Goal: Complete application form

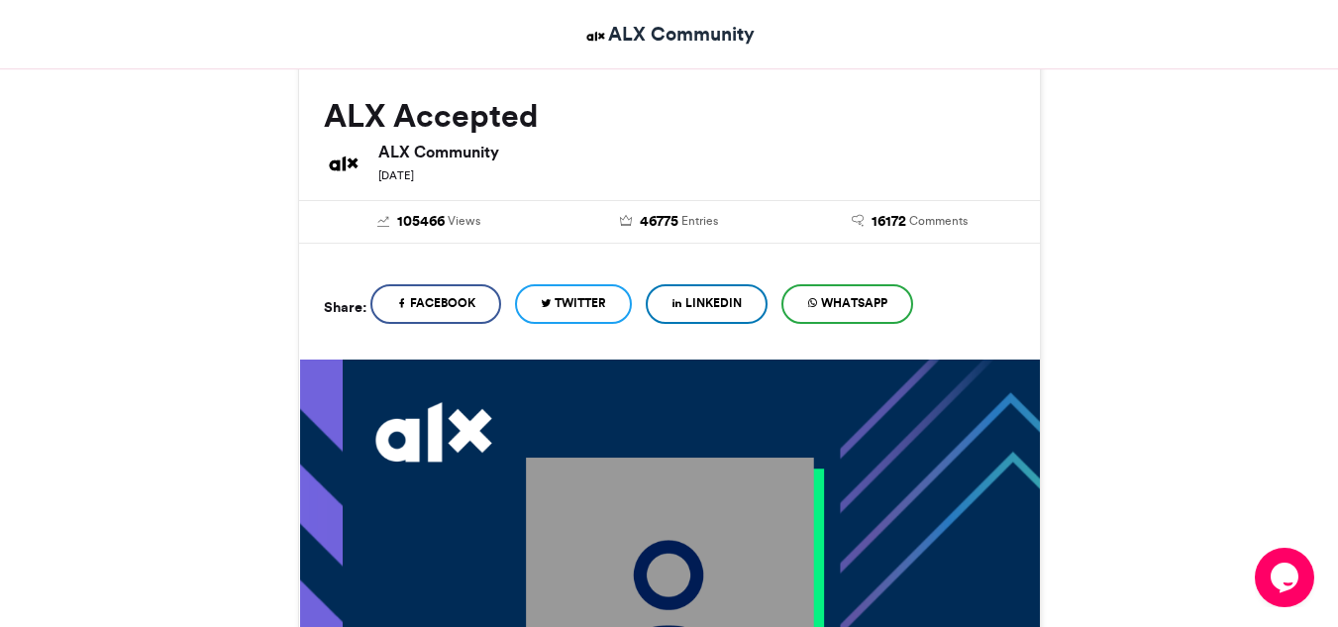
scroll to position [264, 0]
click at [700, 310] on span "LinkedIn" at bounding box center [713, 304] width 56 height 18
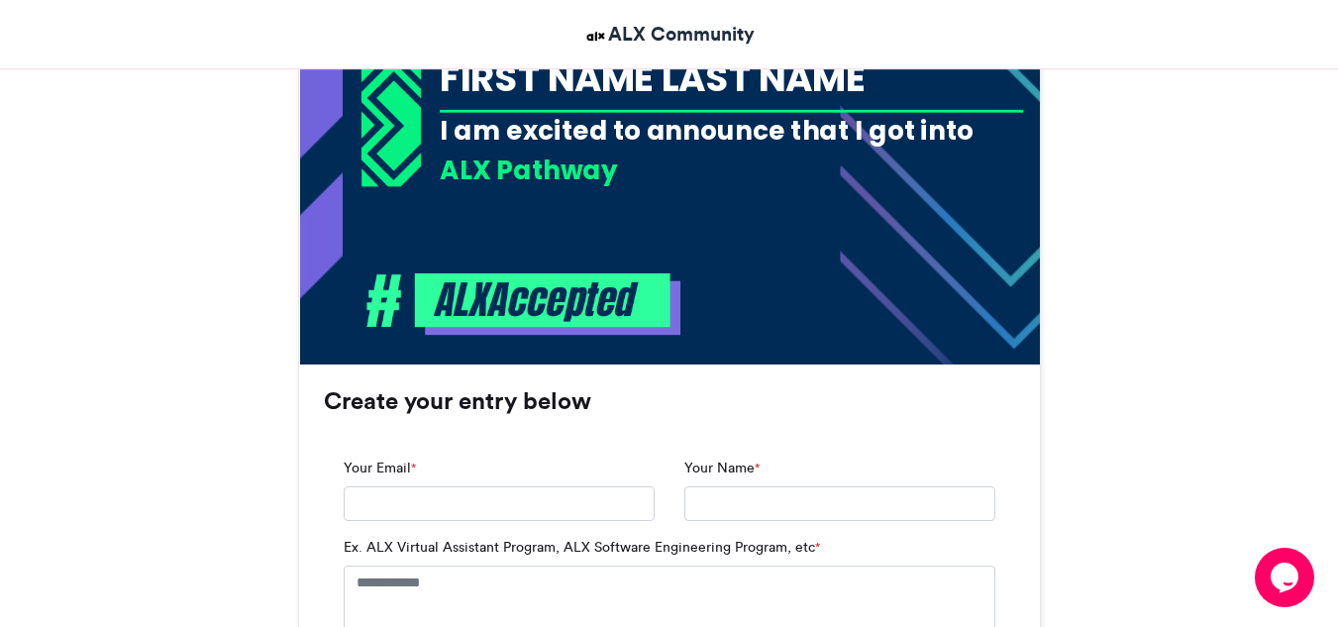
scroll to position [985, 0]
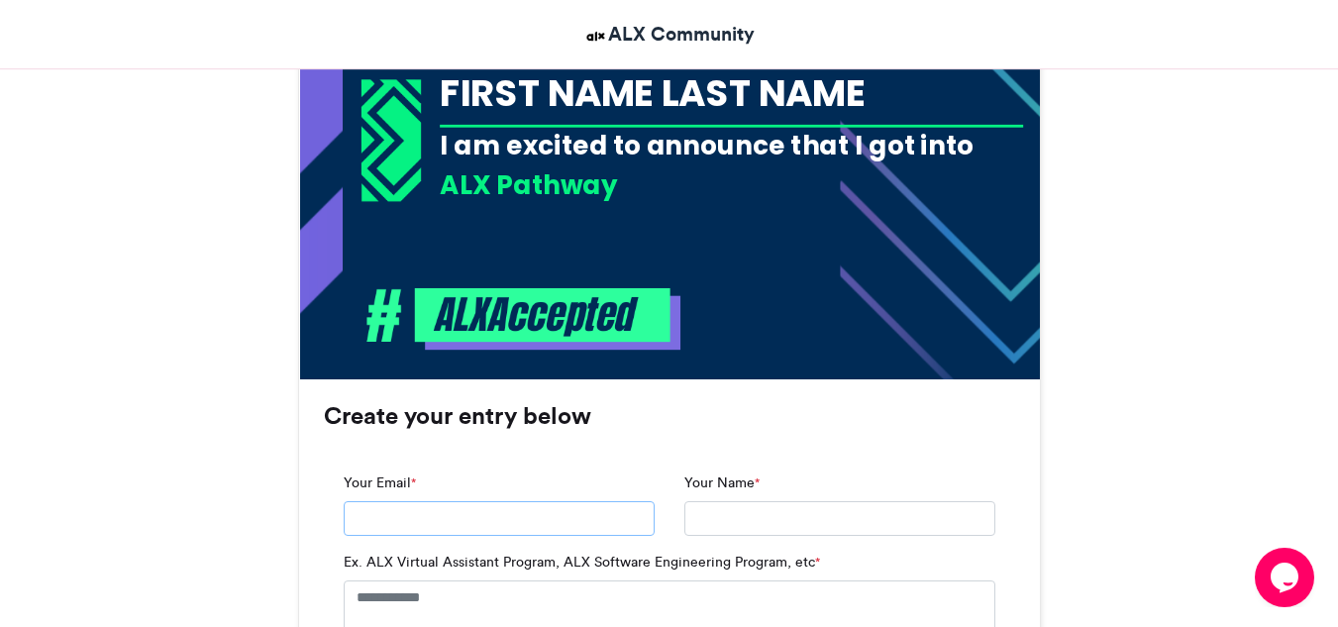
click at [459, 523] on input "Your Email *" at bounding box center [499, 519] width 311 height 36
type input "**********"
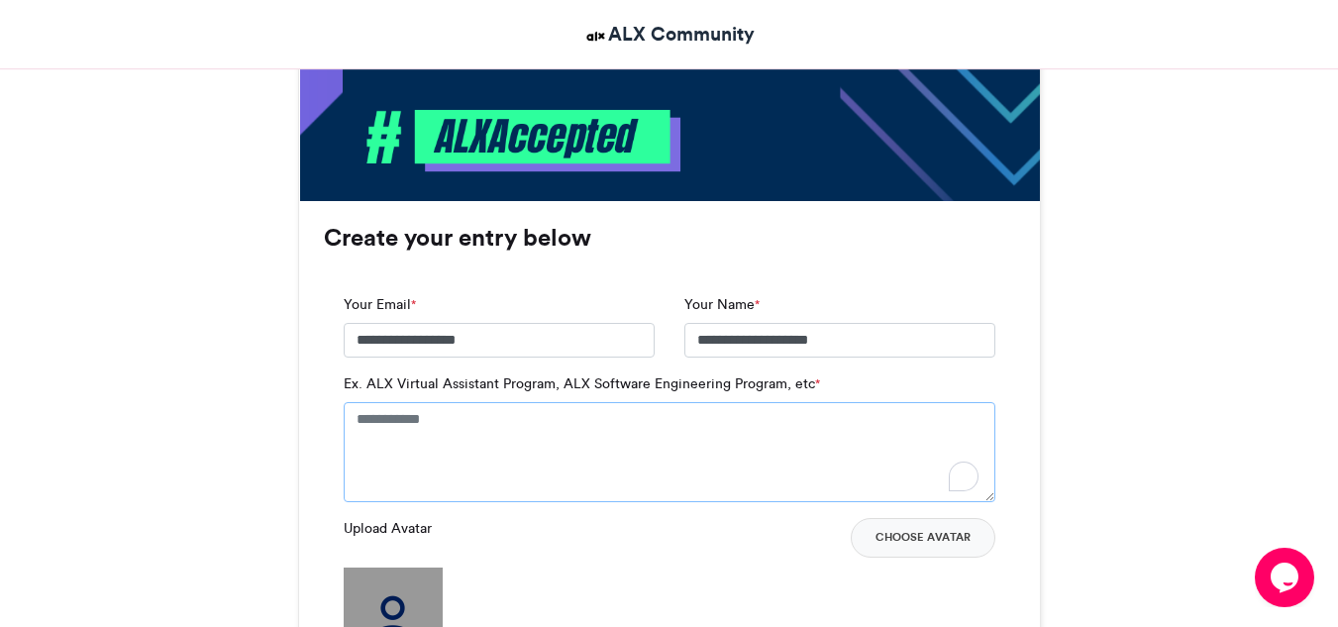
click at [754, 440] on textarea "Ex. ALX Virtual Assistant Program, ALX Software Engineering Program, etc *" at bounding box center [669, 451] width 651 height 99
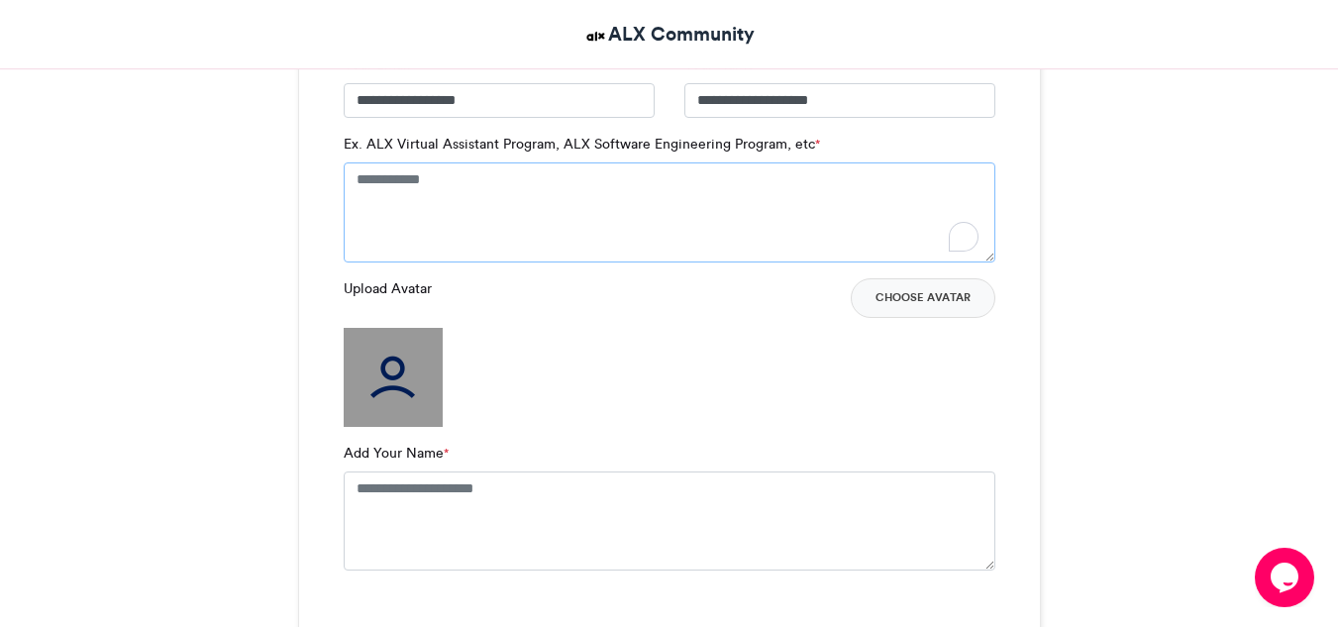
scroll to position [1402, 0]
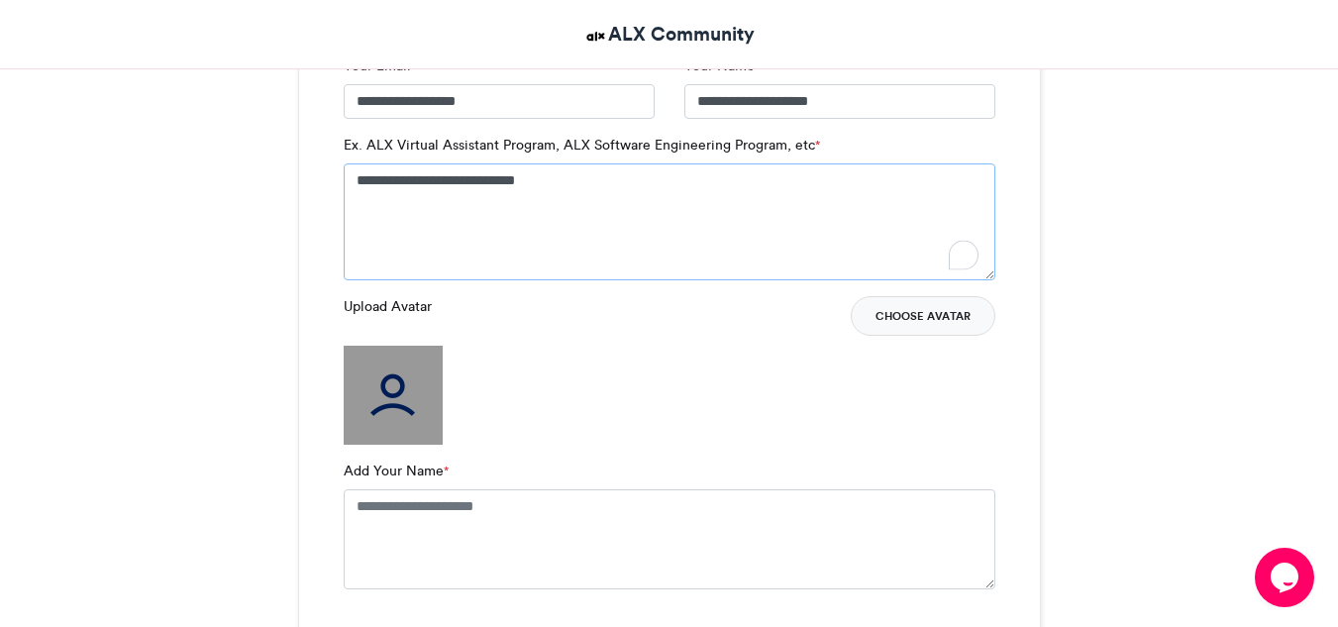
type textarea "**********"
click at [873, 330] on button "Choose Avatar" at bounding box center [922, 316] width 145 height 40
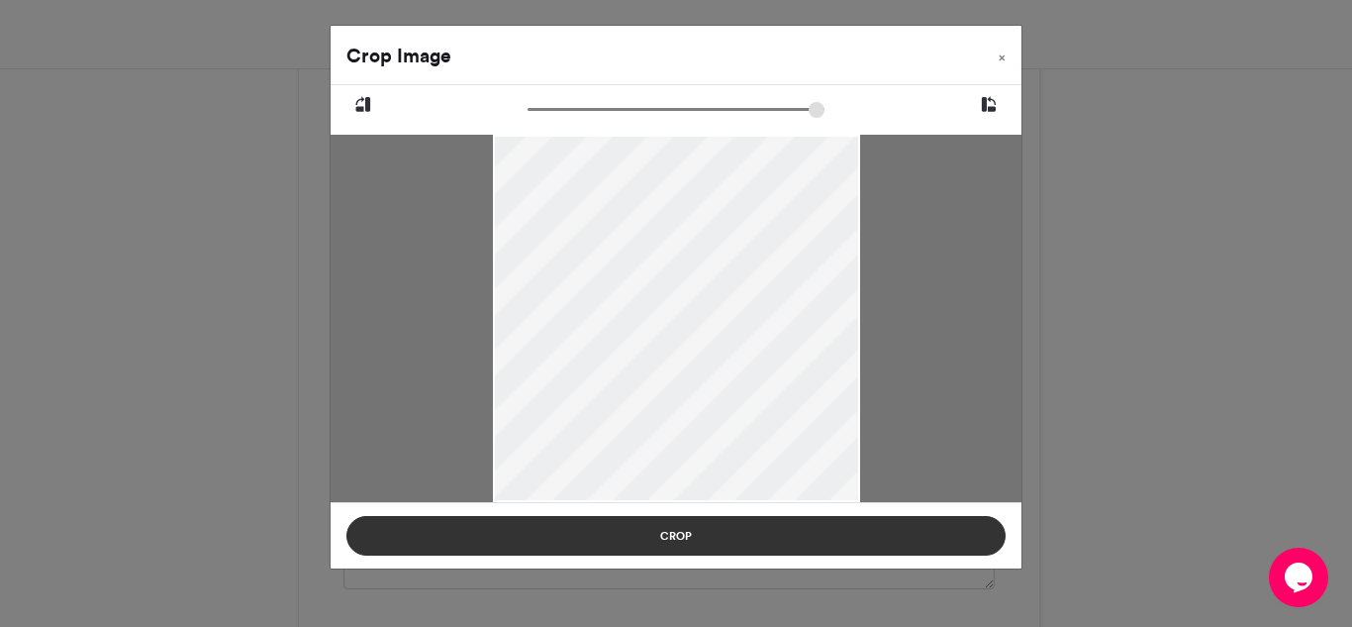
click at [745, 539] on button "Crop" at bounding box center [676, 536] width 659 height 40
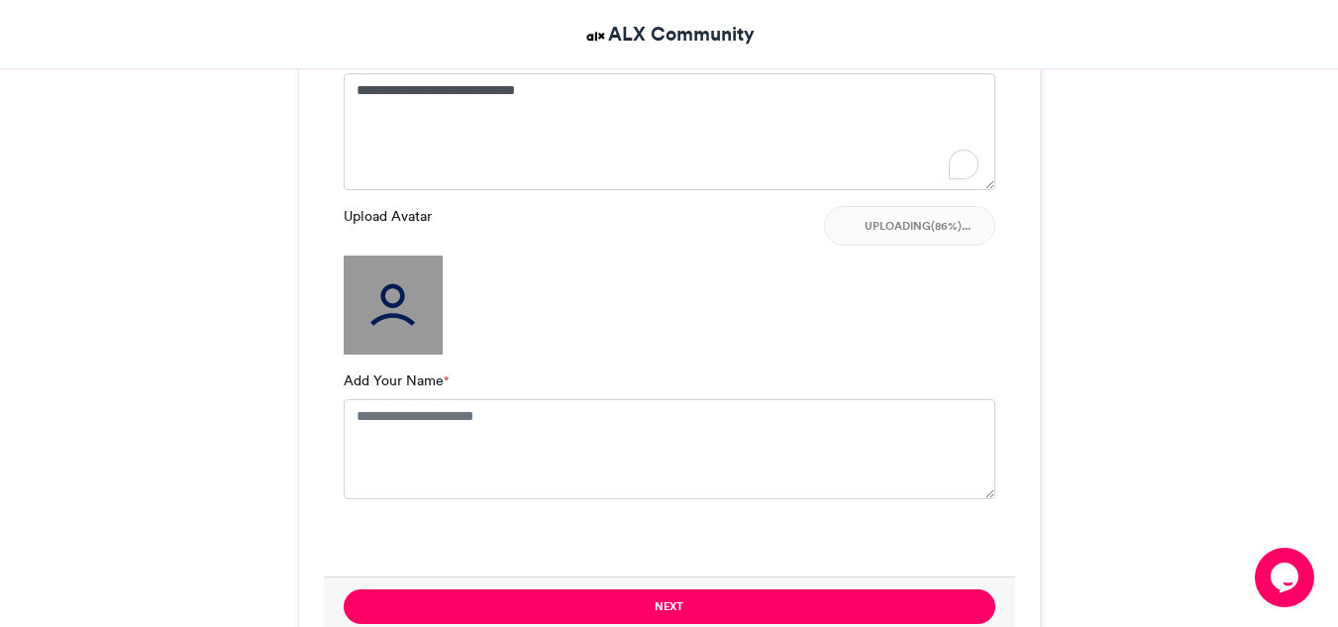
scroll to position [1495, 0]
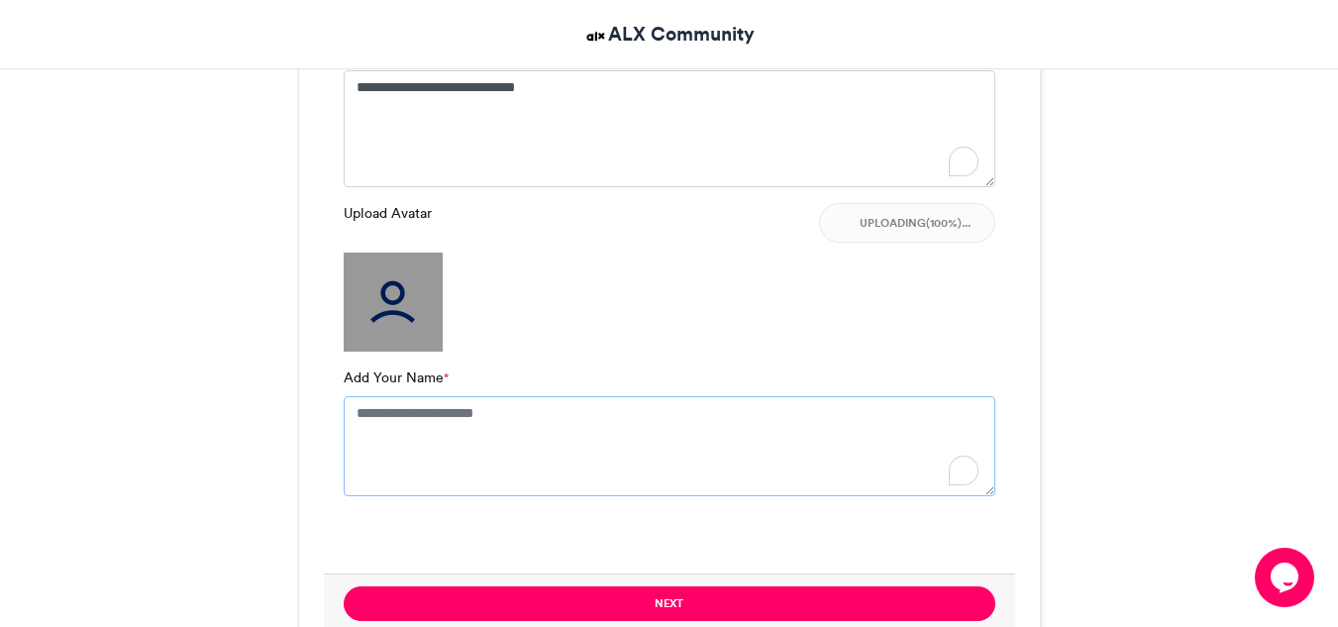
click at [364, 419] on textarea "Add Your Name *" at bounding box center [669, 445] width 651 height 99
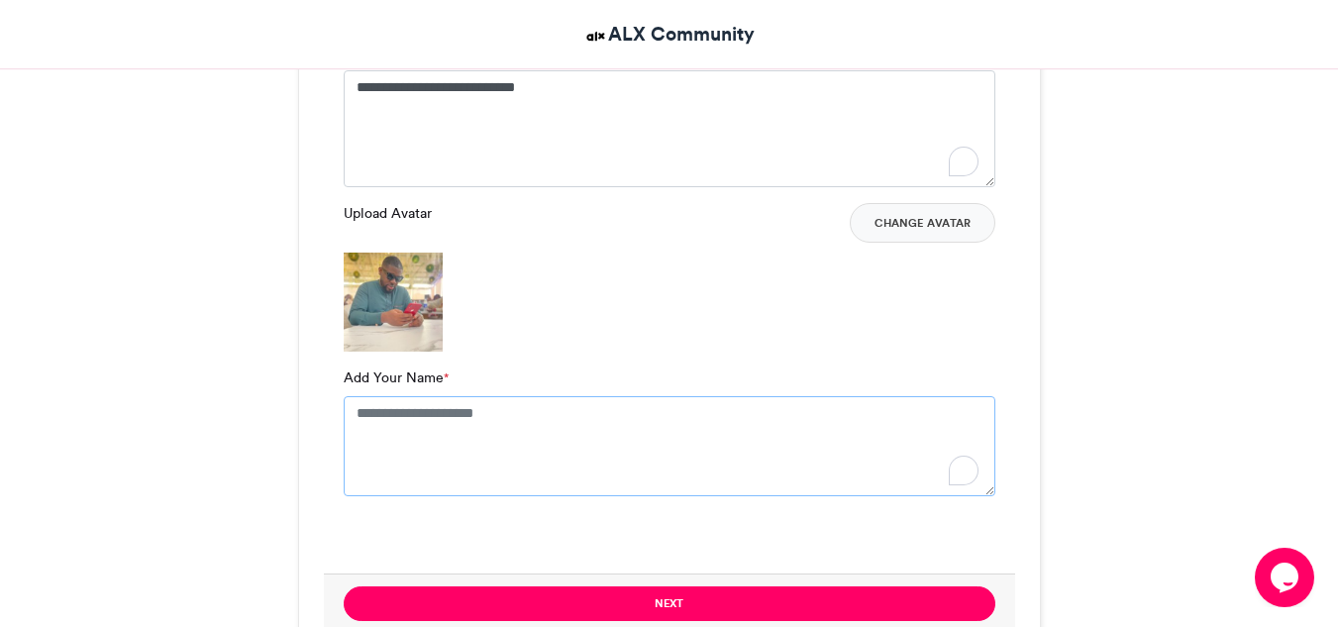
type textarea "**********"
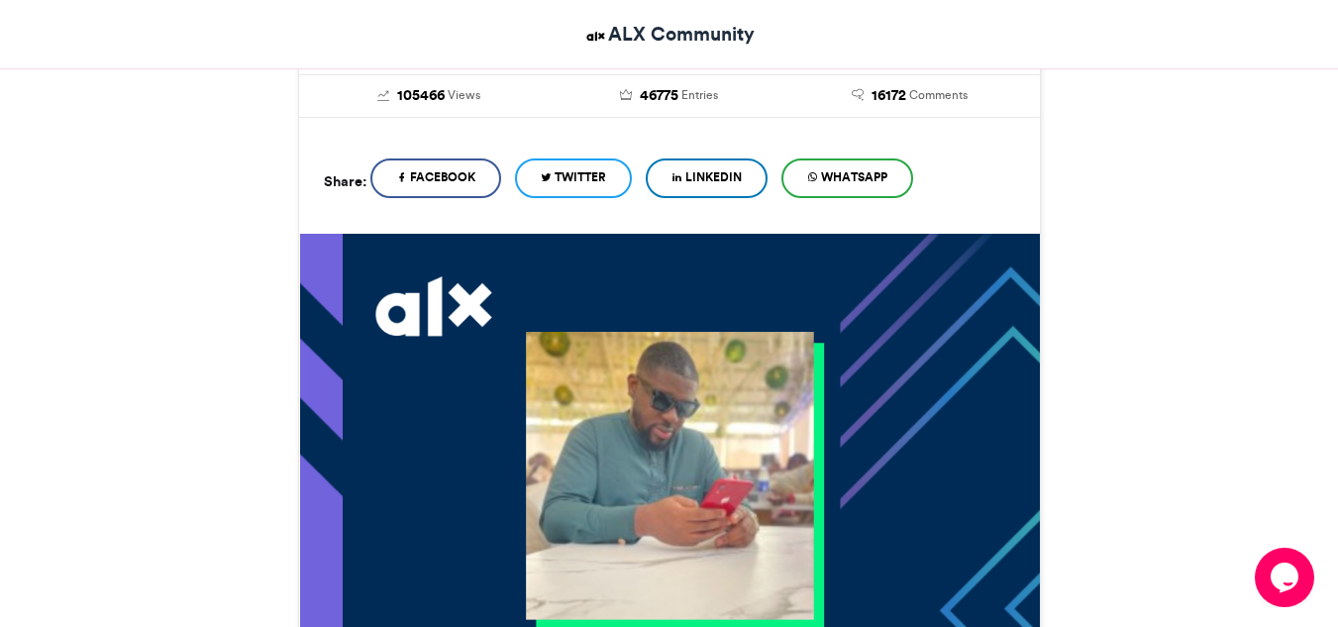
scroll to position [327, 0]
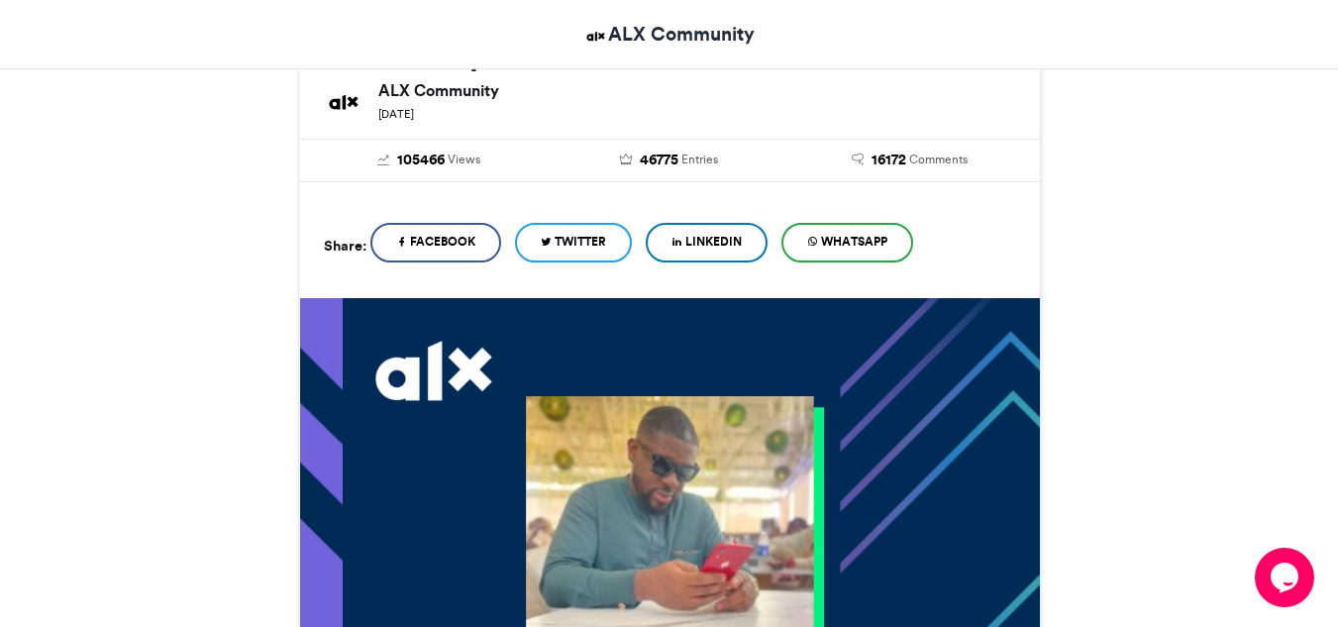
click at [709, 241] on span "LinkedIn" at bounding box center [713, 242] width 56 height 18
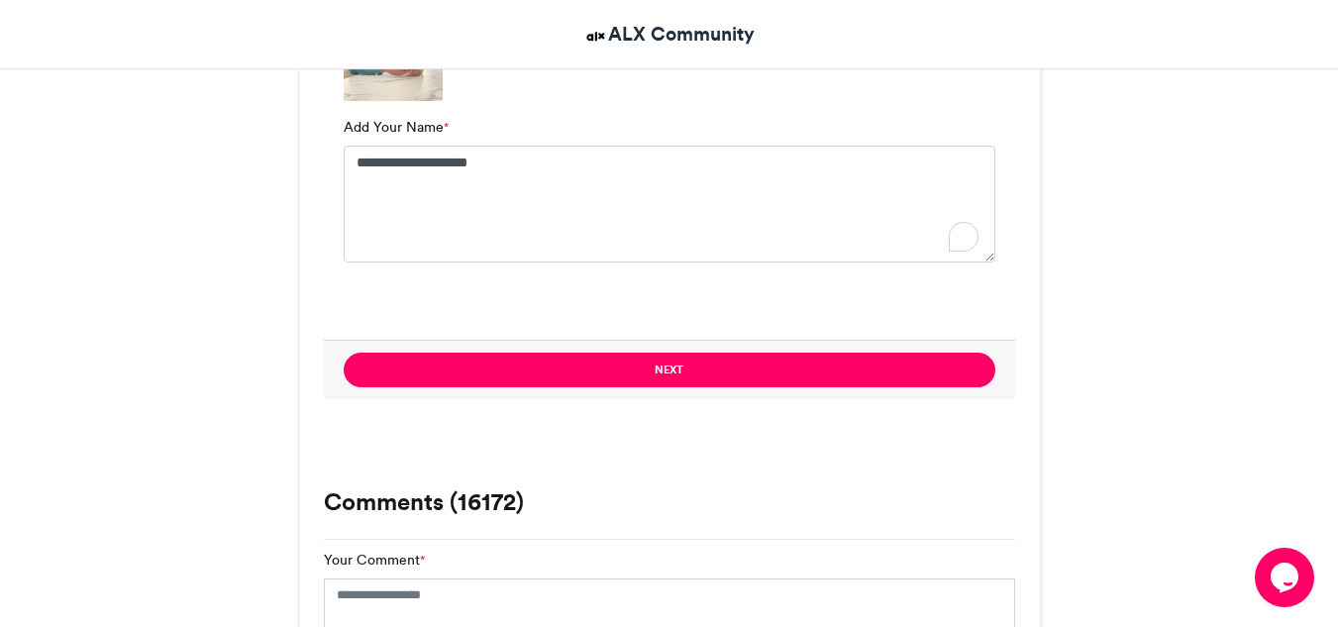
scroll to position [1746, 0]
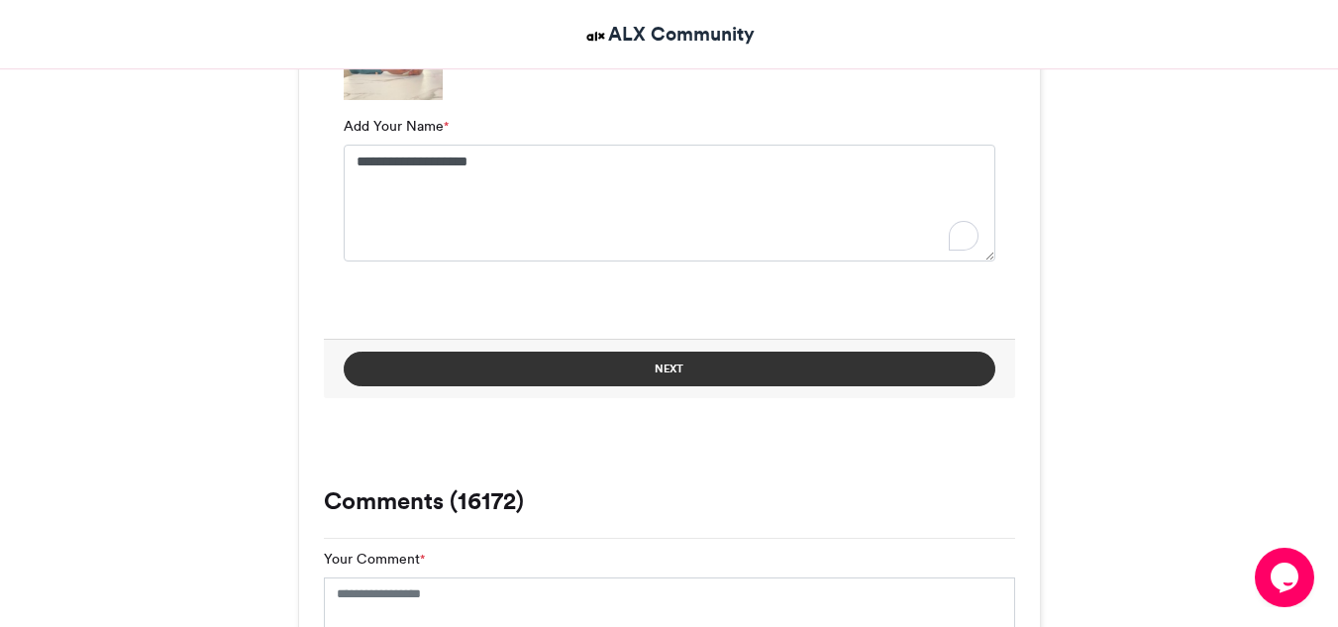
click at [701, 366] on button "Next" at bounding box center [669, 368] width 651 height 35
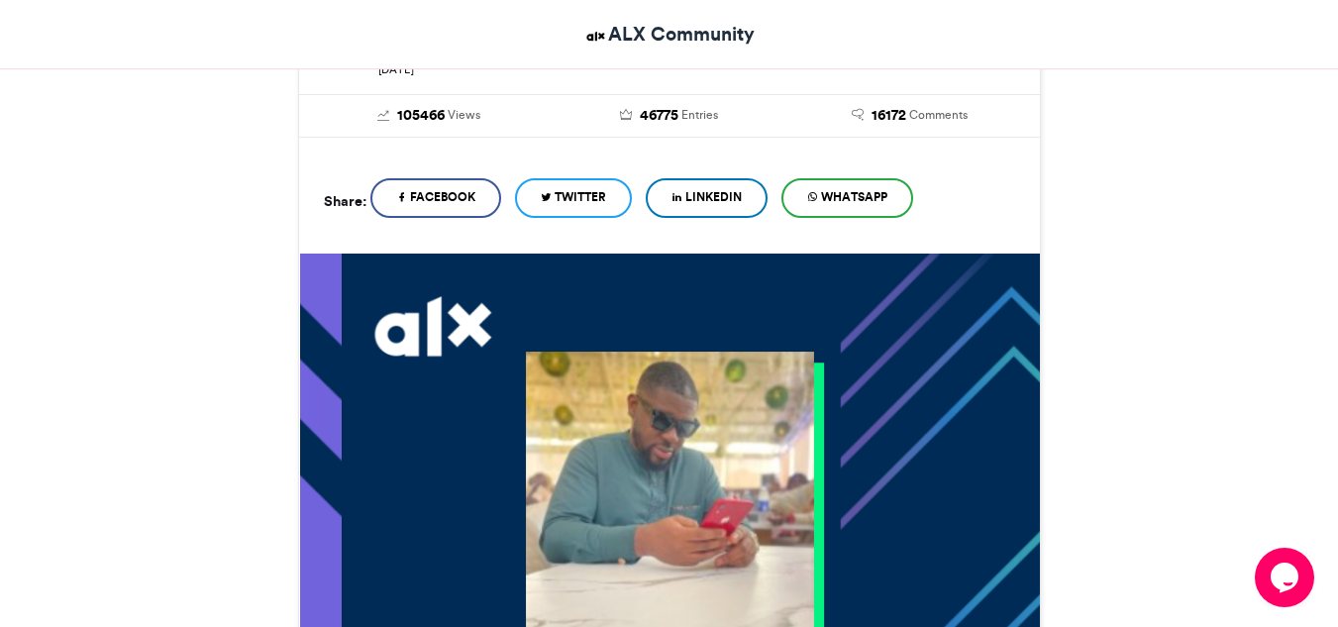
scroll to position [368, 0]
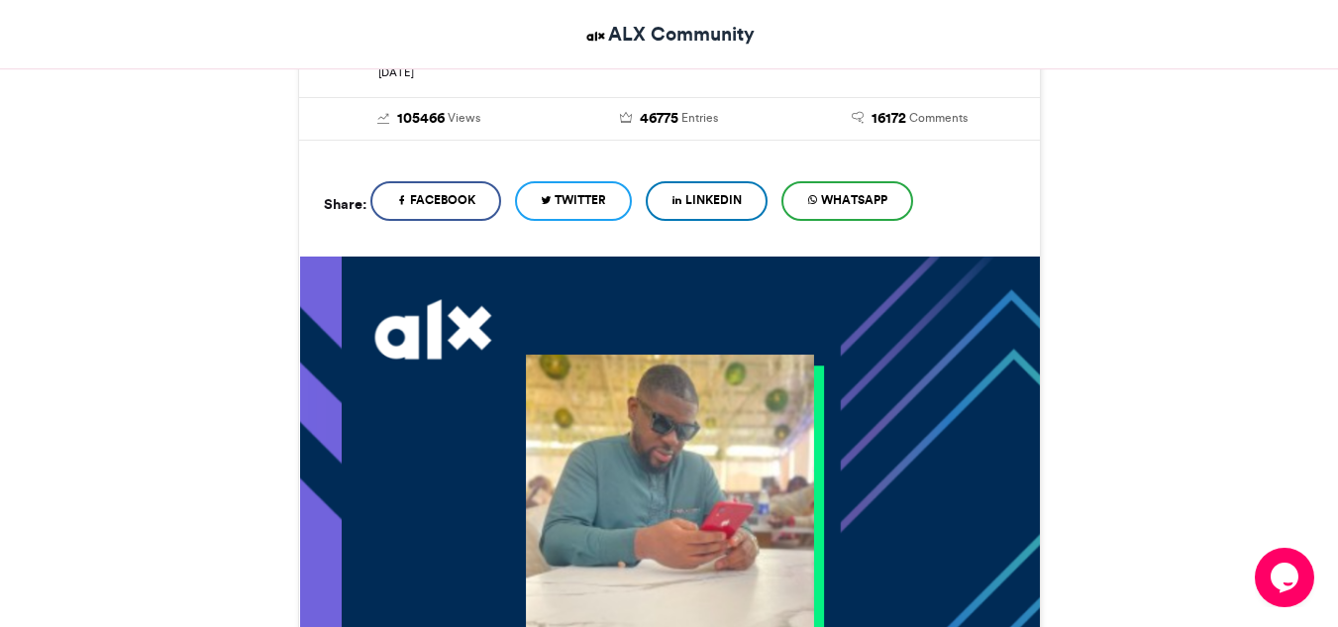
click at [727, 192] on span "LinkedIn" at bounding box center [713, 200] width 56 height 18
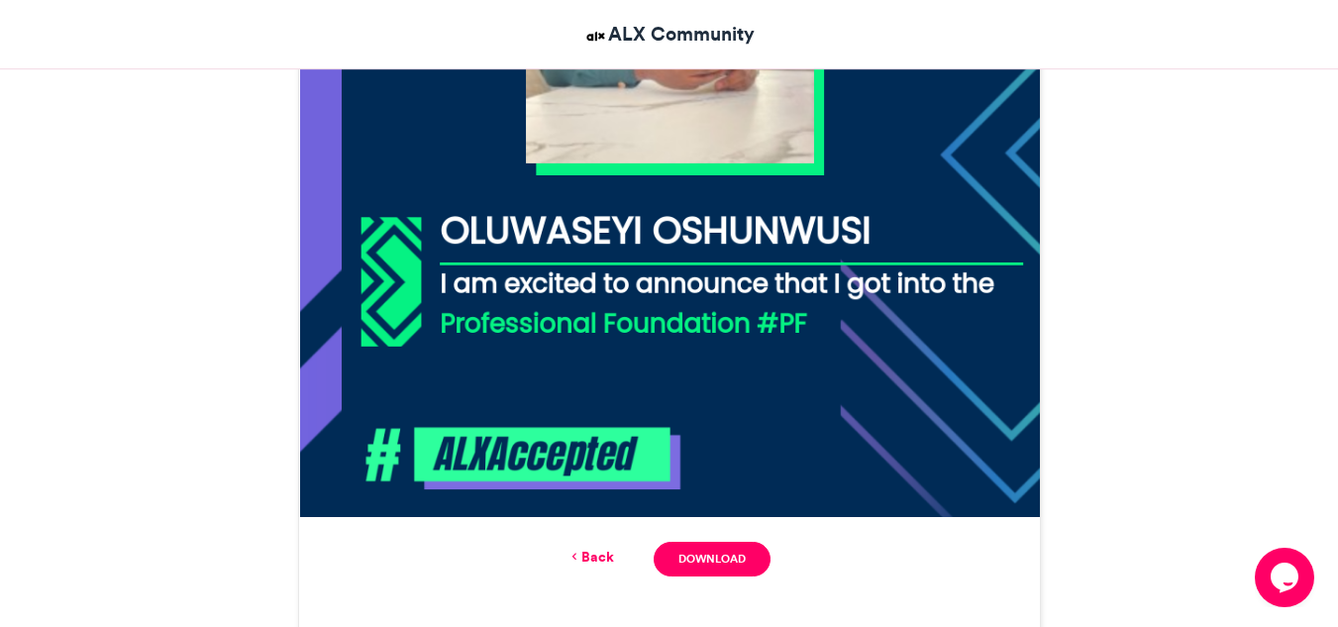
scroll to position [890, 0]
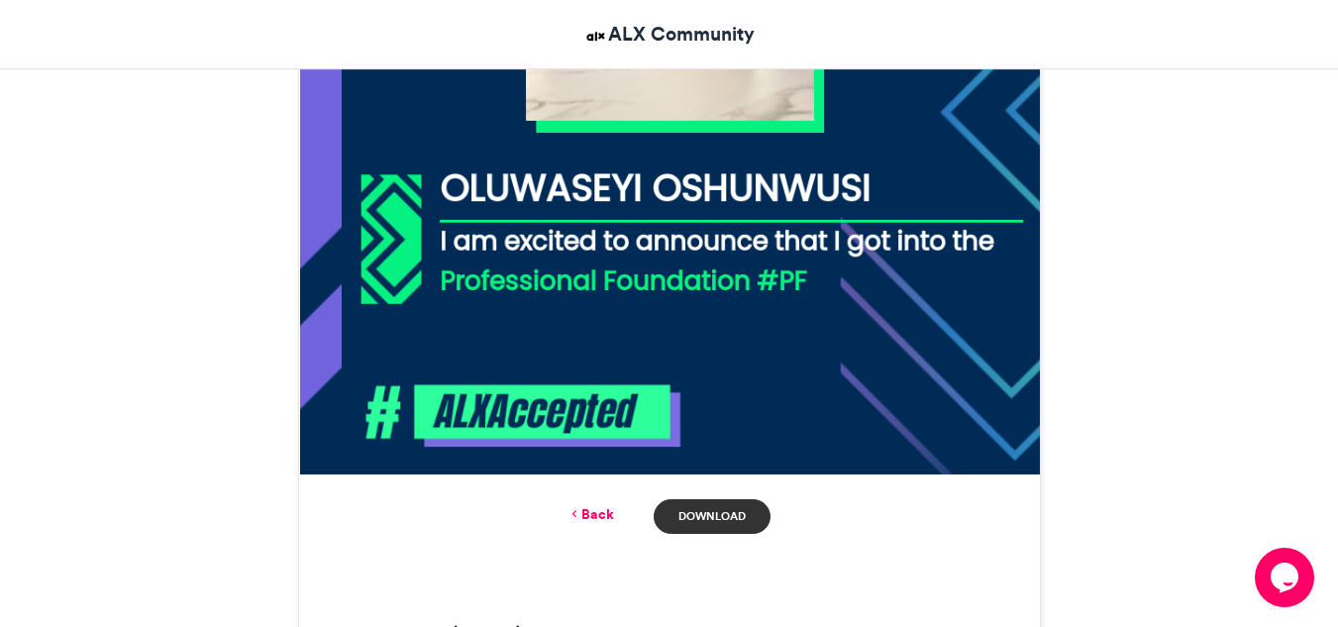
click at [704, 510] on link "Download" at bounding box center [711, 516] width 116 height 35
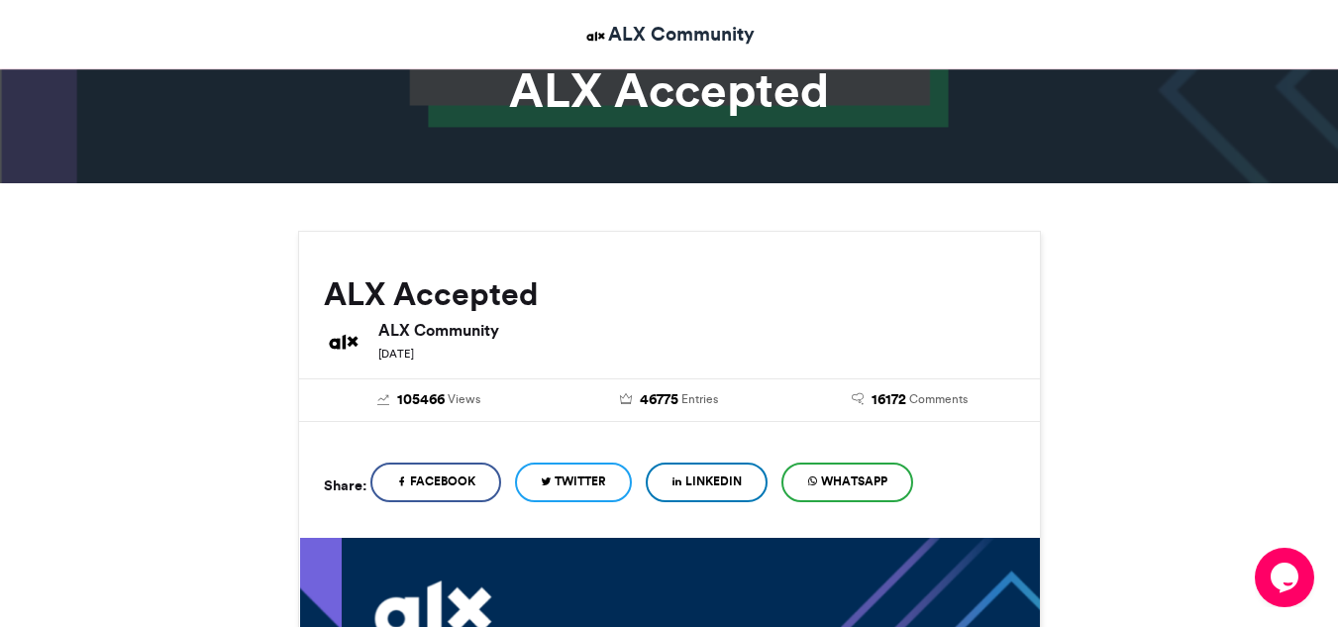
scroll to position [90, 0]
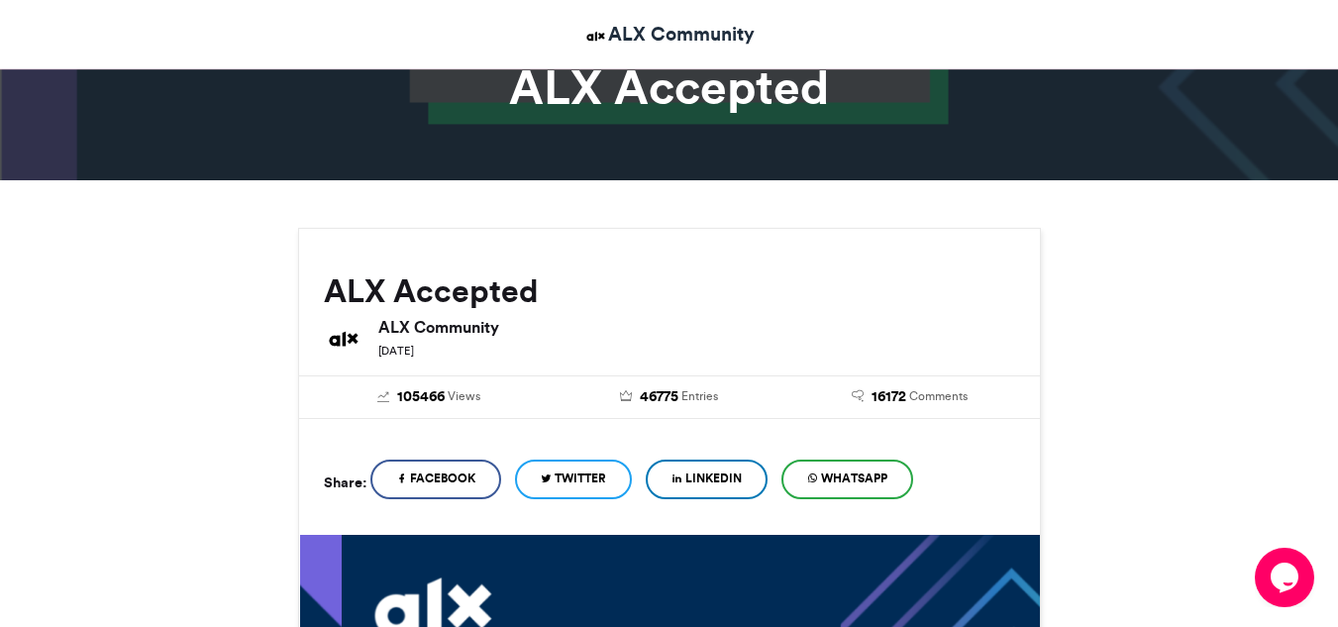
click at [847, 475] on span "WhatsApp" at bounding box center [854, 478] width 66 height 18
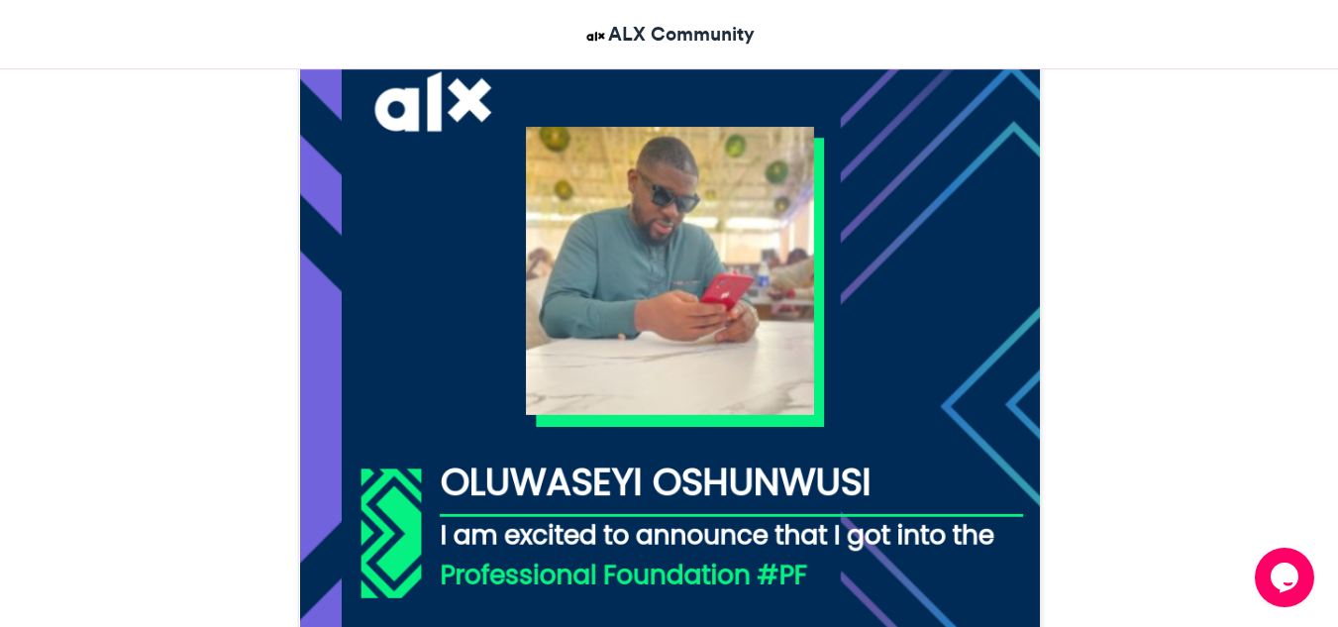
scroll to position [597, 0]
